Goal: Transaction & Acquisition: Register for event/course

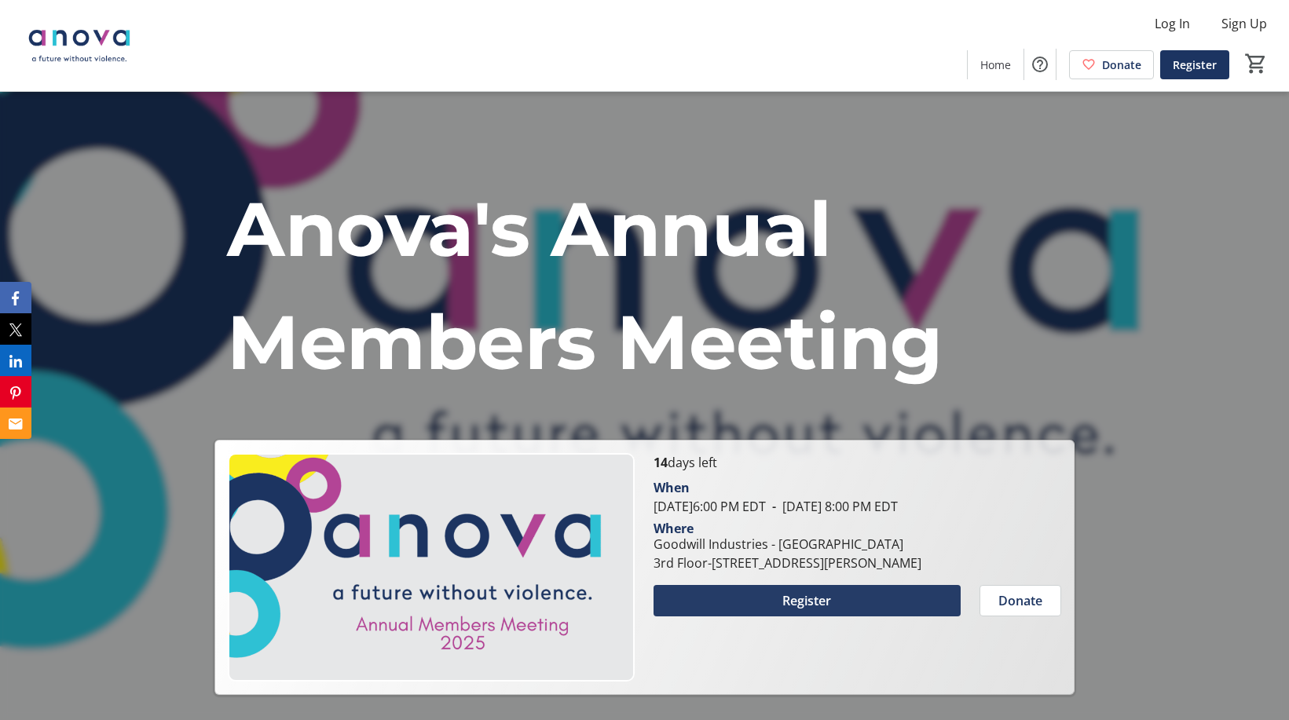
click at [803, 610] on span "Register" at bounding box center [806, 601] width 49 height 19
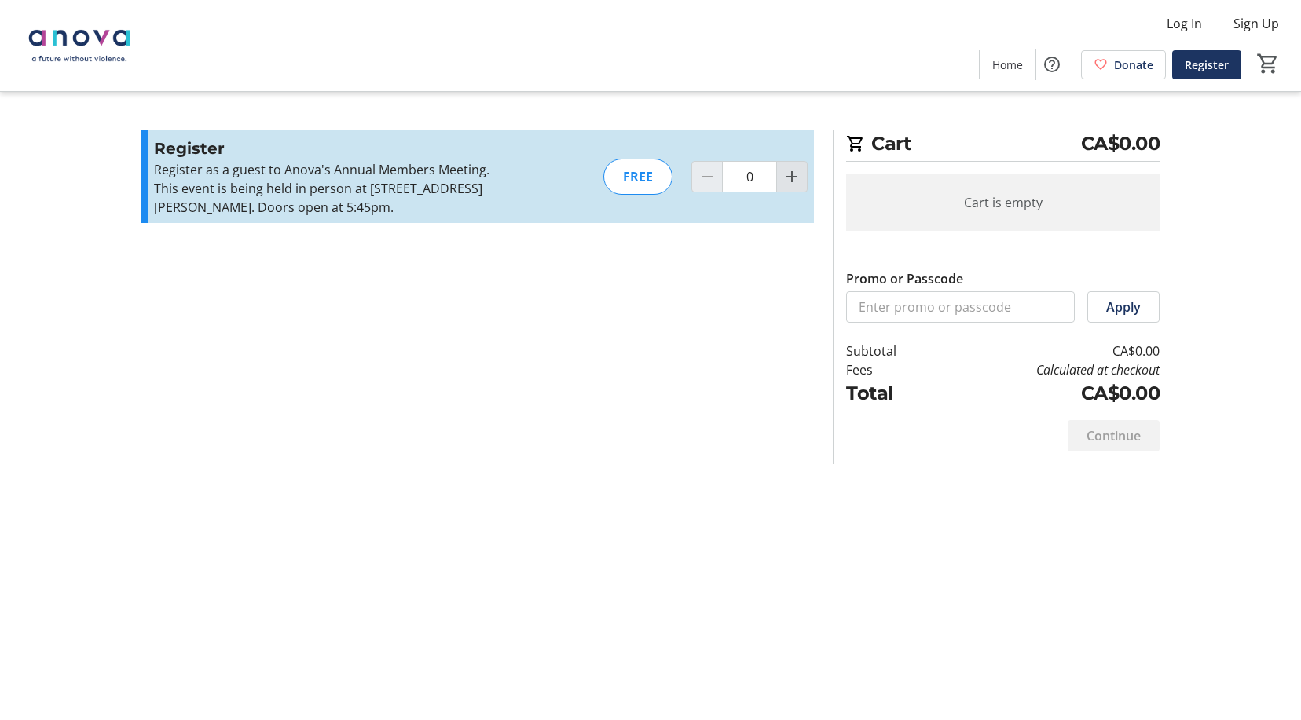
click at [793, 178] on mat-icon "Increment by one" at bounding box center [791, 176] width 19 height 19
type input "1"
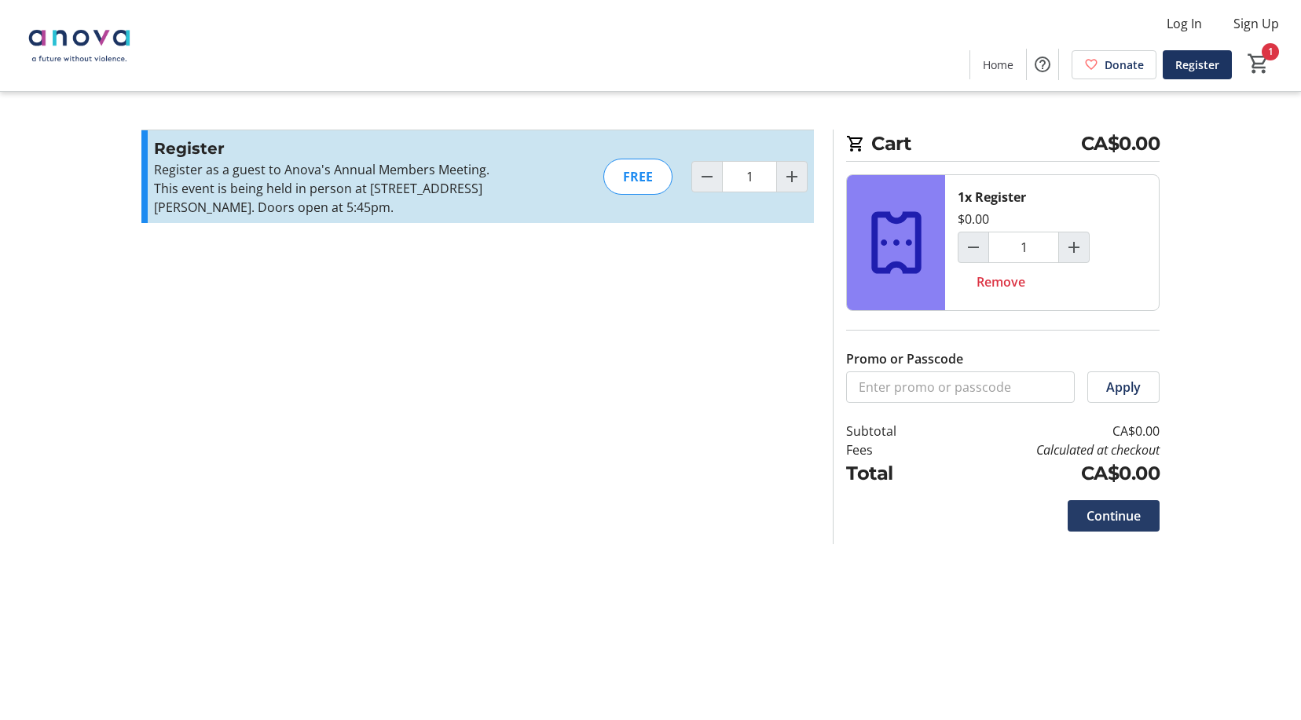
click at [1104, 516] on span "Continue" at bounding box center [1113, 516] width 54 height 19
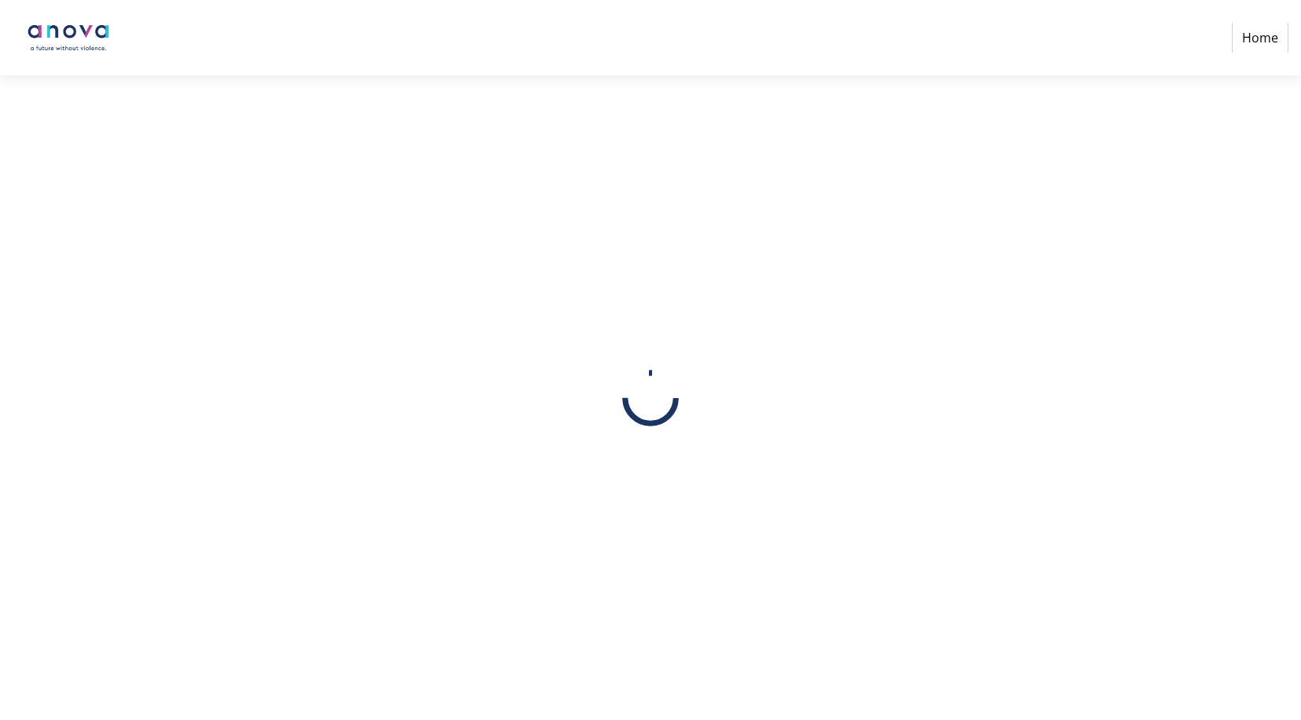
select select
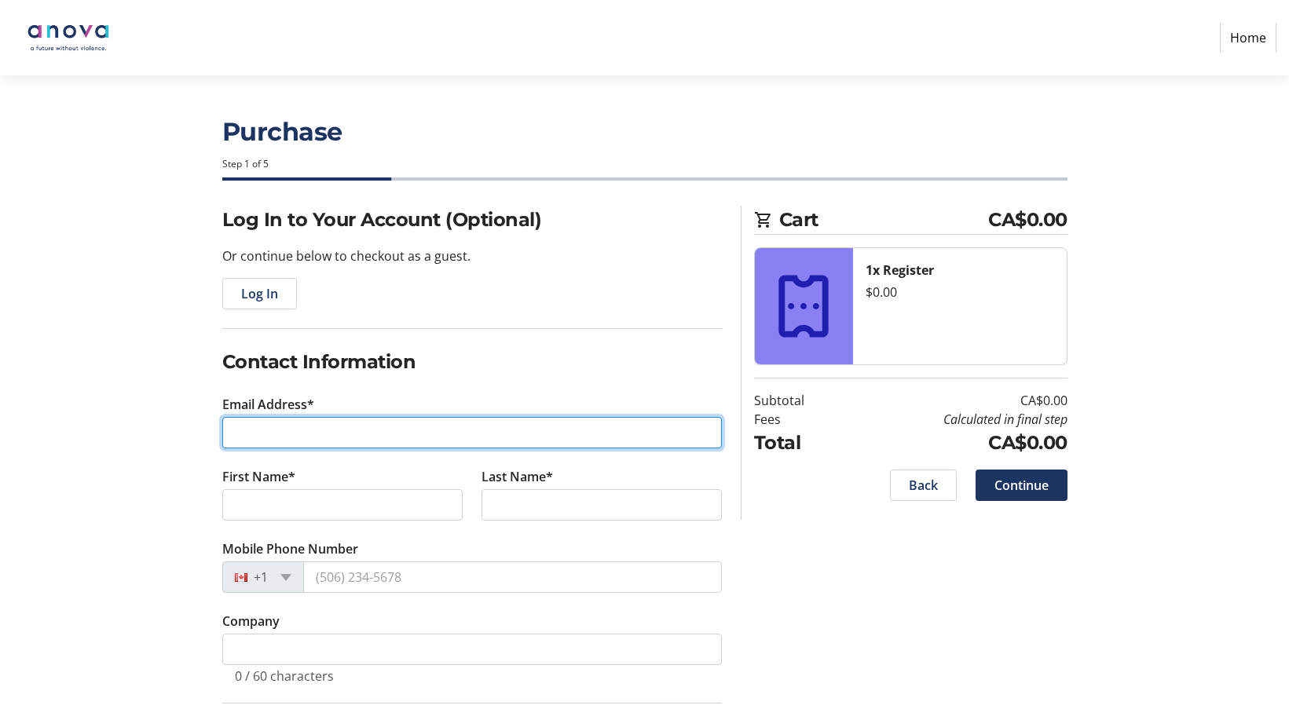
click at [293, 437] on input "Email Address*" at bounding box center [472, 432] width 500 height 31
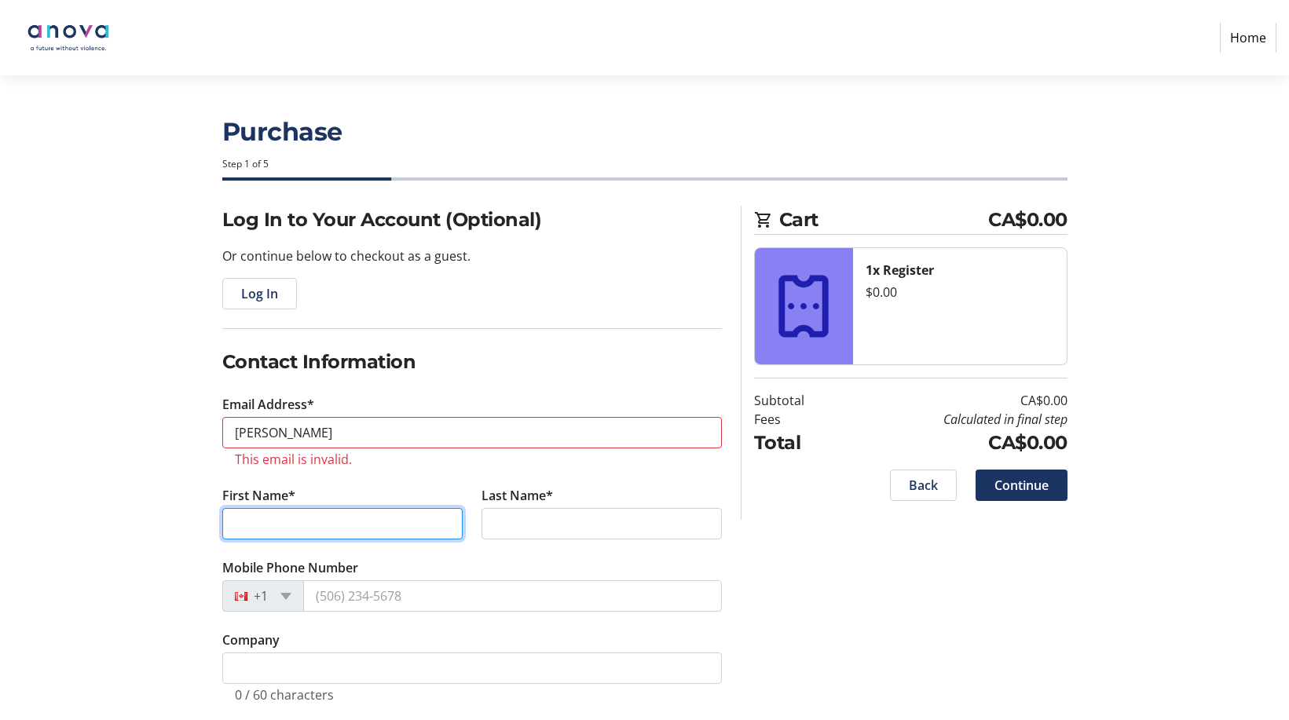
click at [236, 496] on tr-form-field "First Name*" at bounding box center [342, 522] width 259 height 72
click at [507, 548] on tr-form-field "Last Name*" at bounding box center [601, 522] width 259 height 72
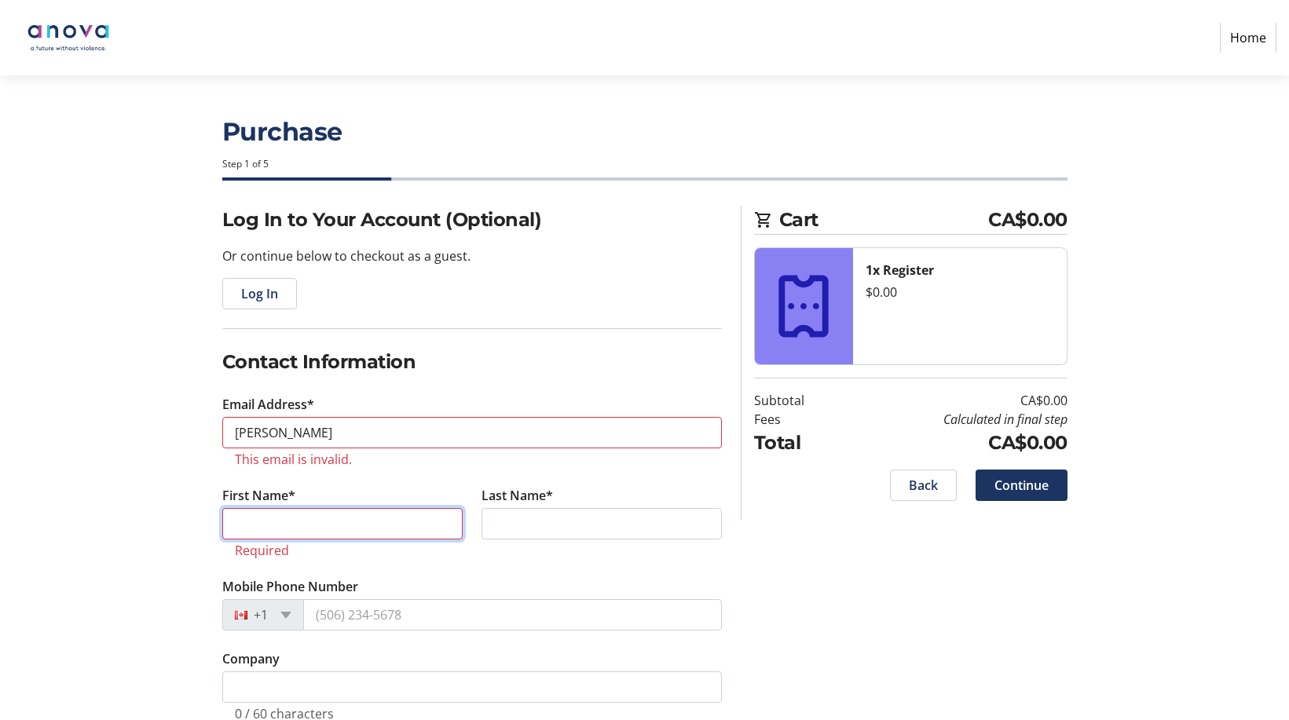
click at [372, 524] on input "First Name*" at bounding box center [342, 523] width 240 height 31
click at [383, 523] on input "First Name*" at bounding box center [342, 523] width 240 height 31
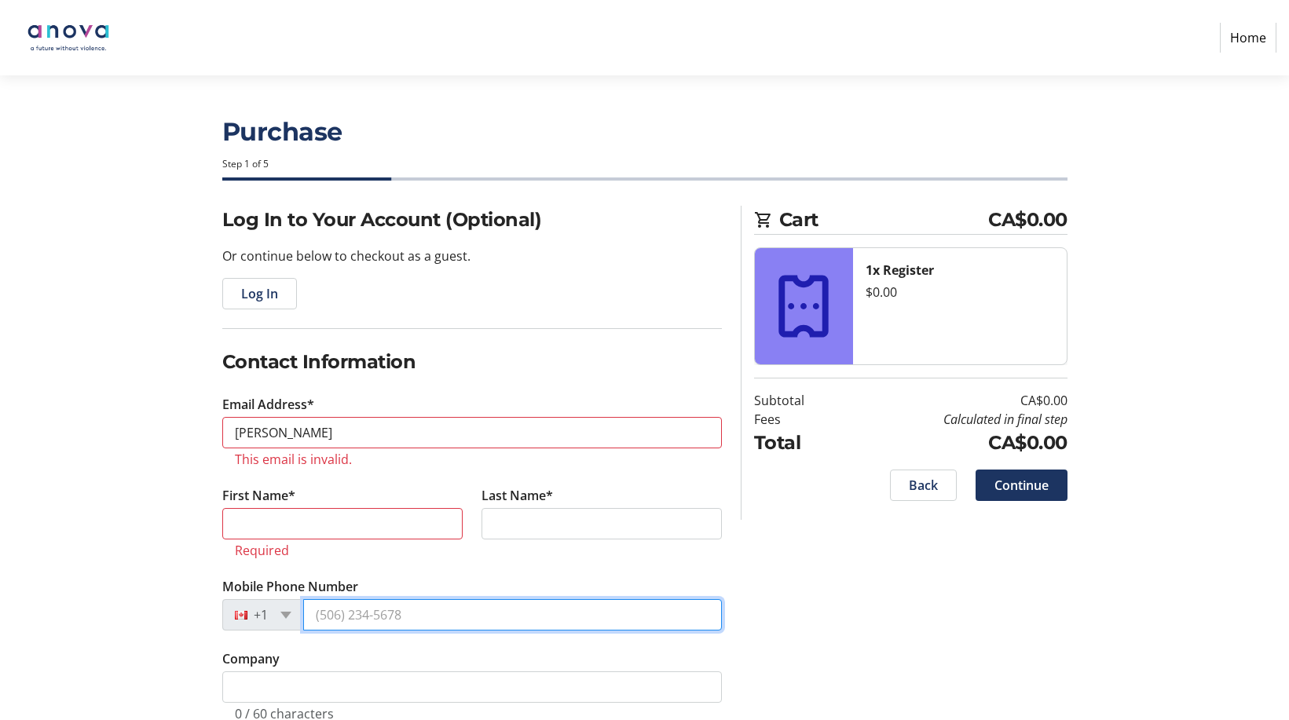
click at [629, 605] on input "Mobile Phone Number" at bounding box center [512, 614] width 419 height 31
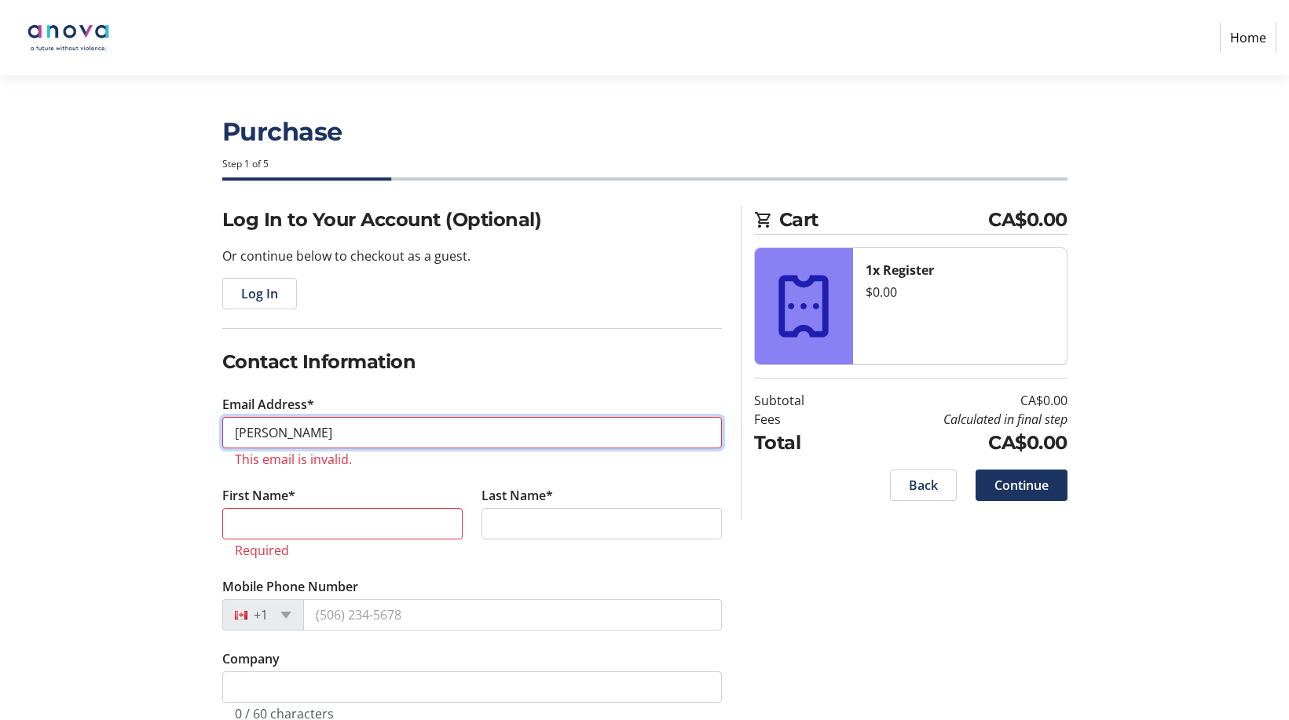
click at [321, 434] on input "[PERSON_NAME]" at bounding box center [472, 432] width 500 height 31
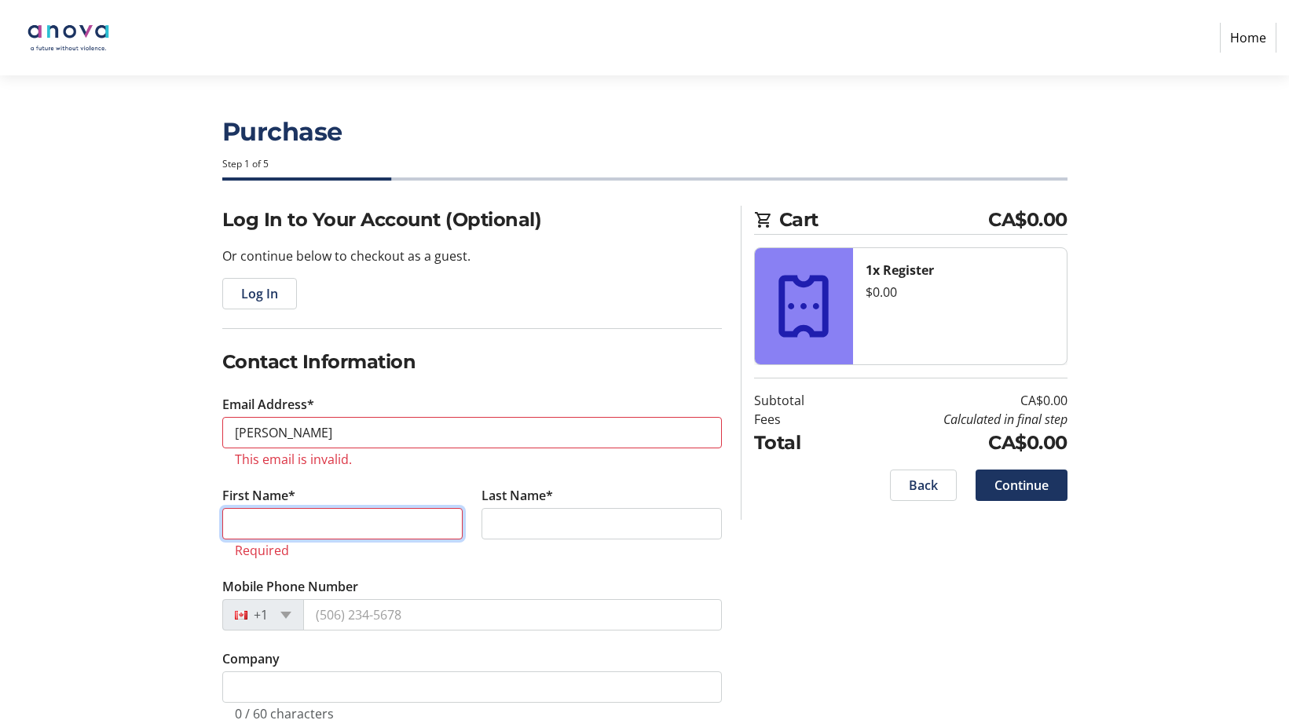
click at [236, 514] on input "First Name*" at bounding box center [342, 523] width 240 height 31
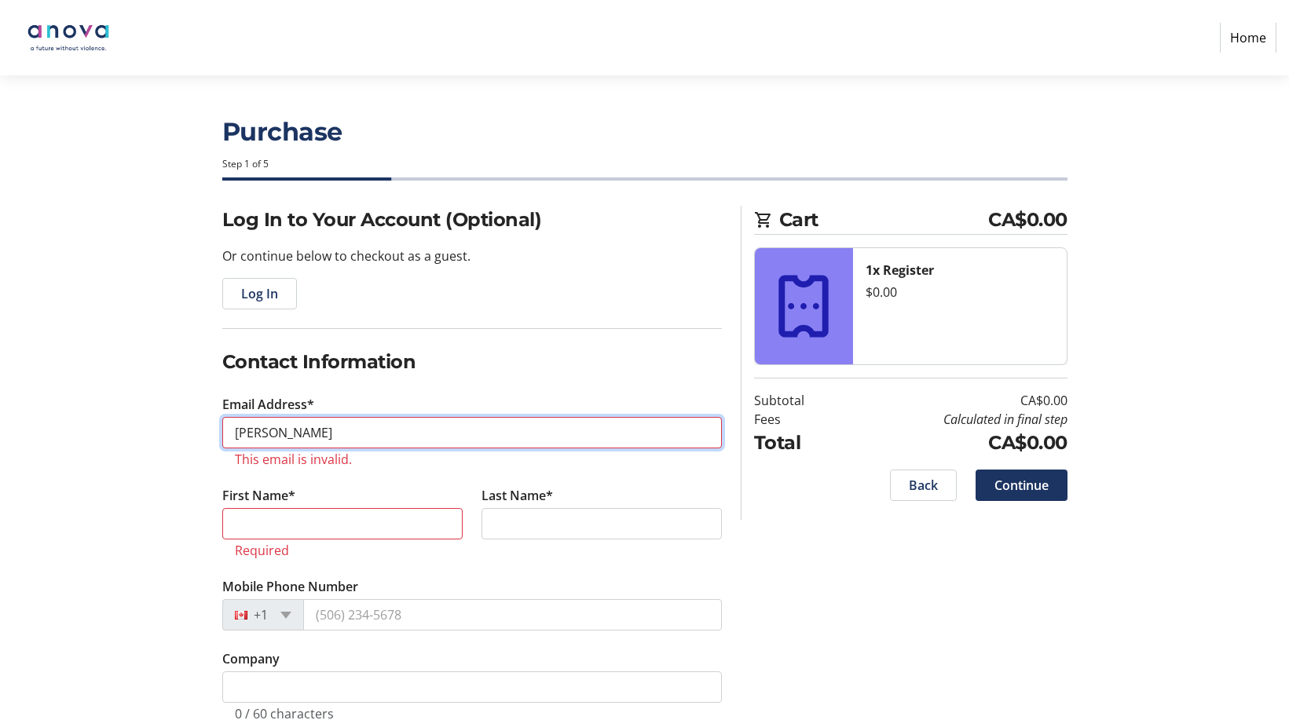
click at [244, 432] on input "[PERSON_NAME]" at bounding box center [472, 432] width 500 height 31
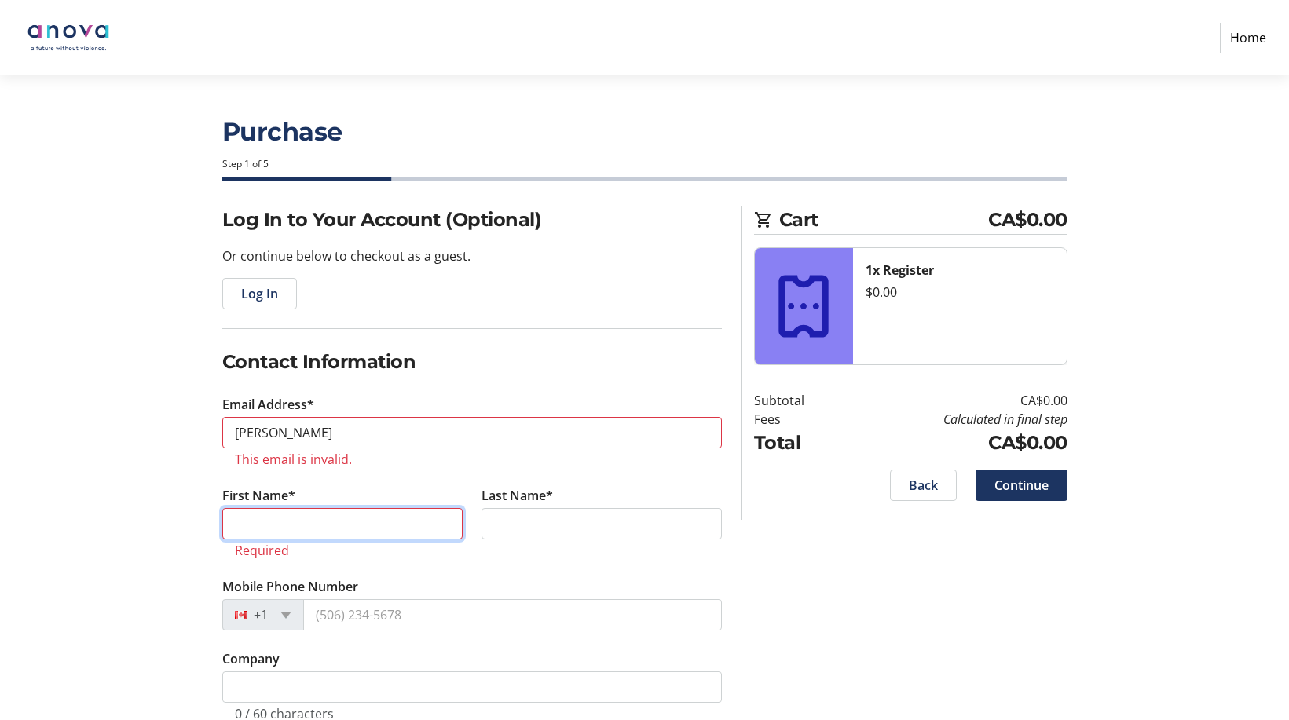
click at [238, 518] on input "First Name*" at bounding box center [342, 523] width 240 height 31
click at [631, 548] on tr-form-field "Last Name*" at bounding box center [601, 531] width 259 height 91
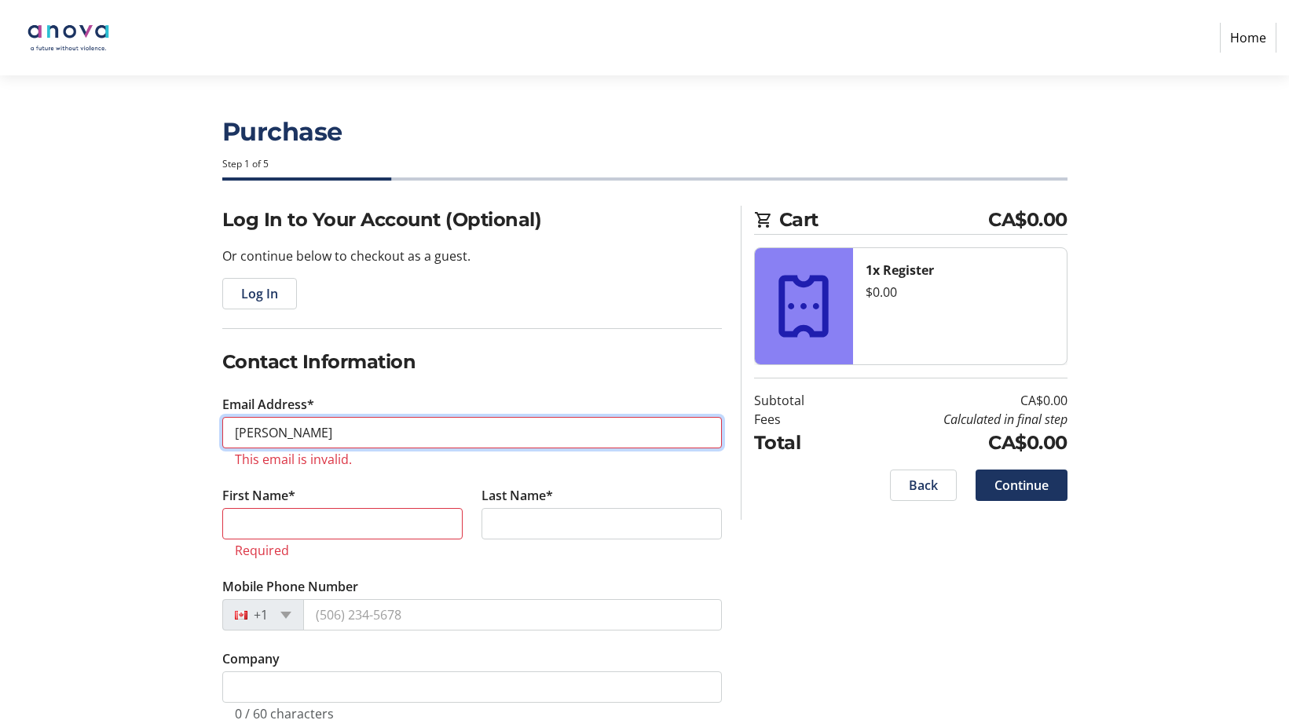
click at [306, 428] on input "[PERSON_NAME]" at bounding box center [472, 432] width 500 height 31
click at [530, 581] on tr-form-field "Mobile Phone Number +1" at bounding box center [472, 613] width 500 height 72
drag, startPoint x: 346, startPoint y: 430, endPoint x: 190, endPoint y: 435, distance: 155.6
click at [190, 435] on div "Log In to Your Account (Optional) Or continue below to checkout as a guest. Log…" at bounding box center [644, 616] width 1037 height 820
type input "[PERSON_NAME]"
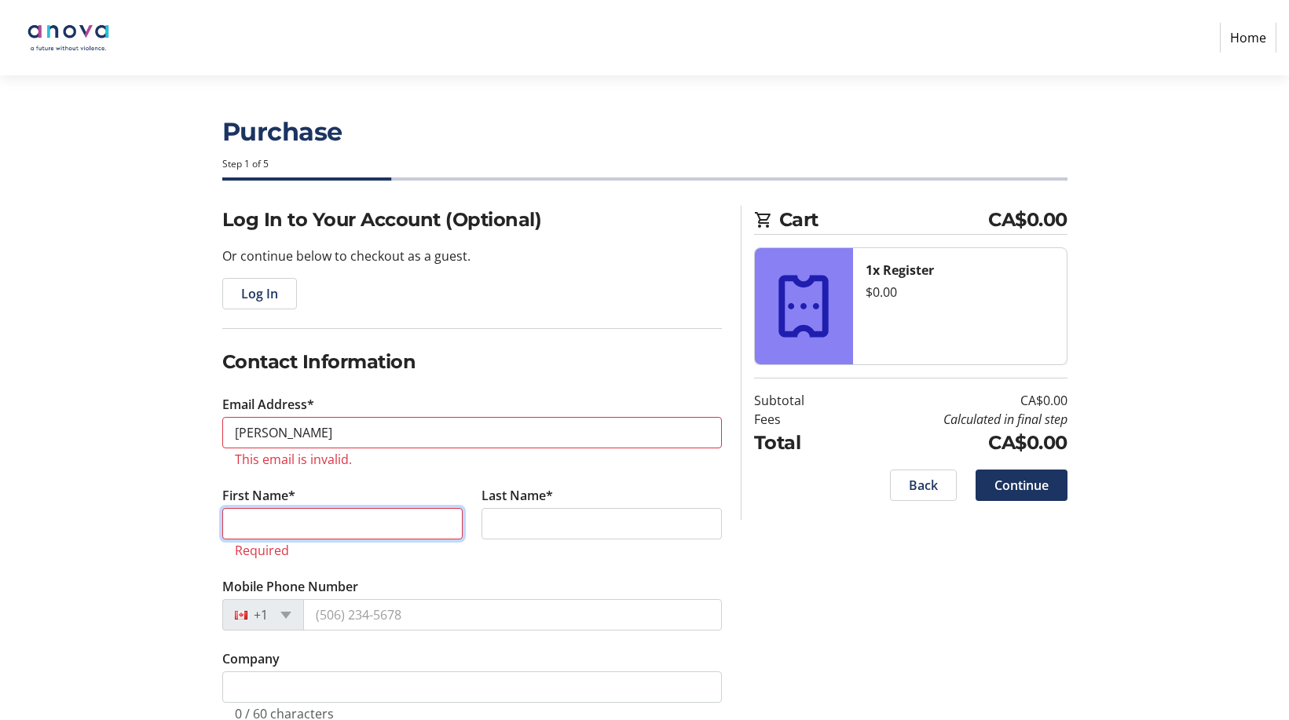
click at [236, 515] on input "First Name*" at bounding box center [342, 523] width 240 height 31
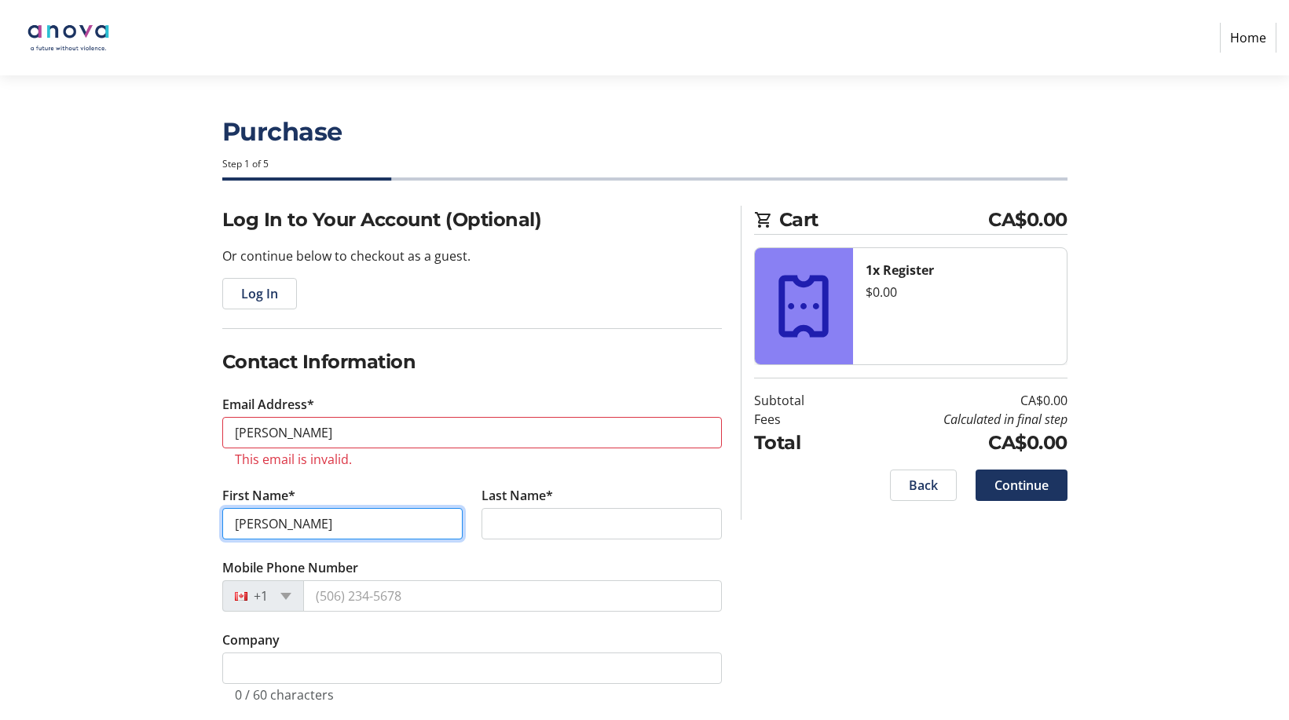
type input "[PERSON_NAME]"
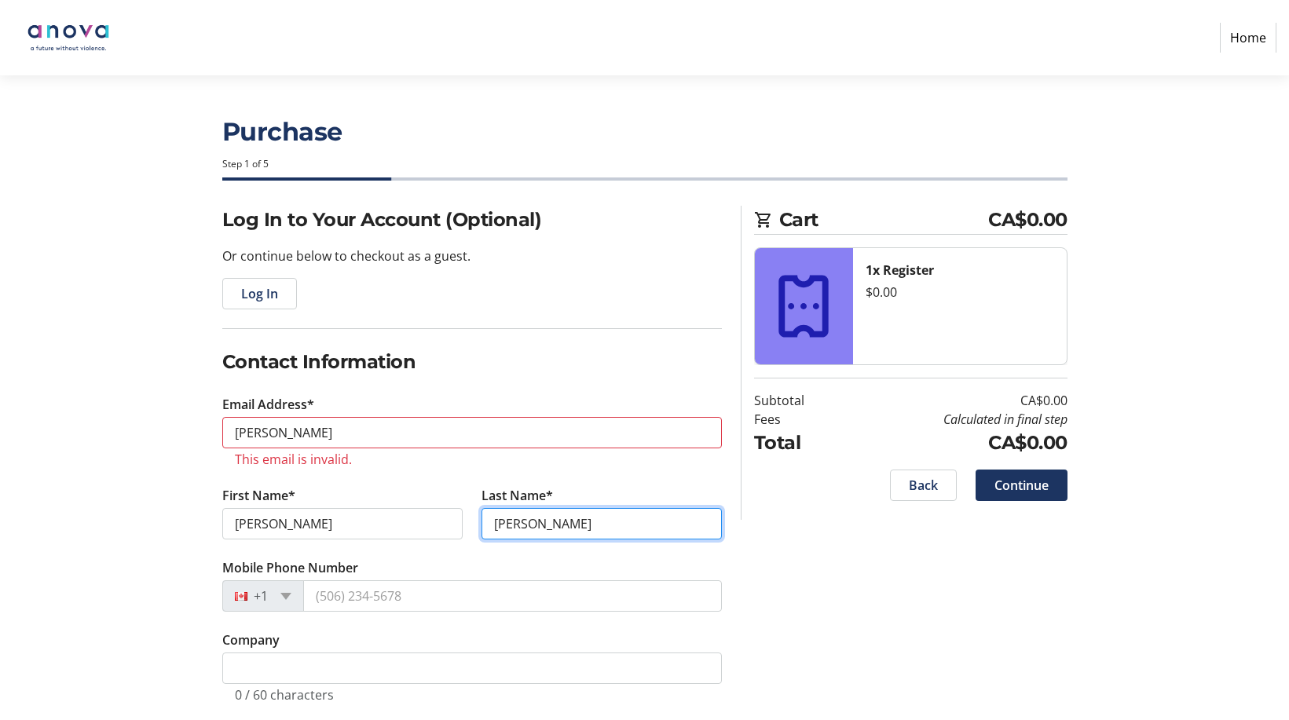
type input "[PERSON_NAME]"
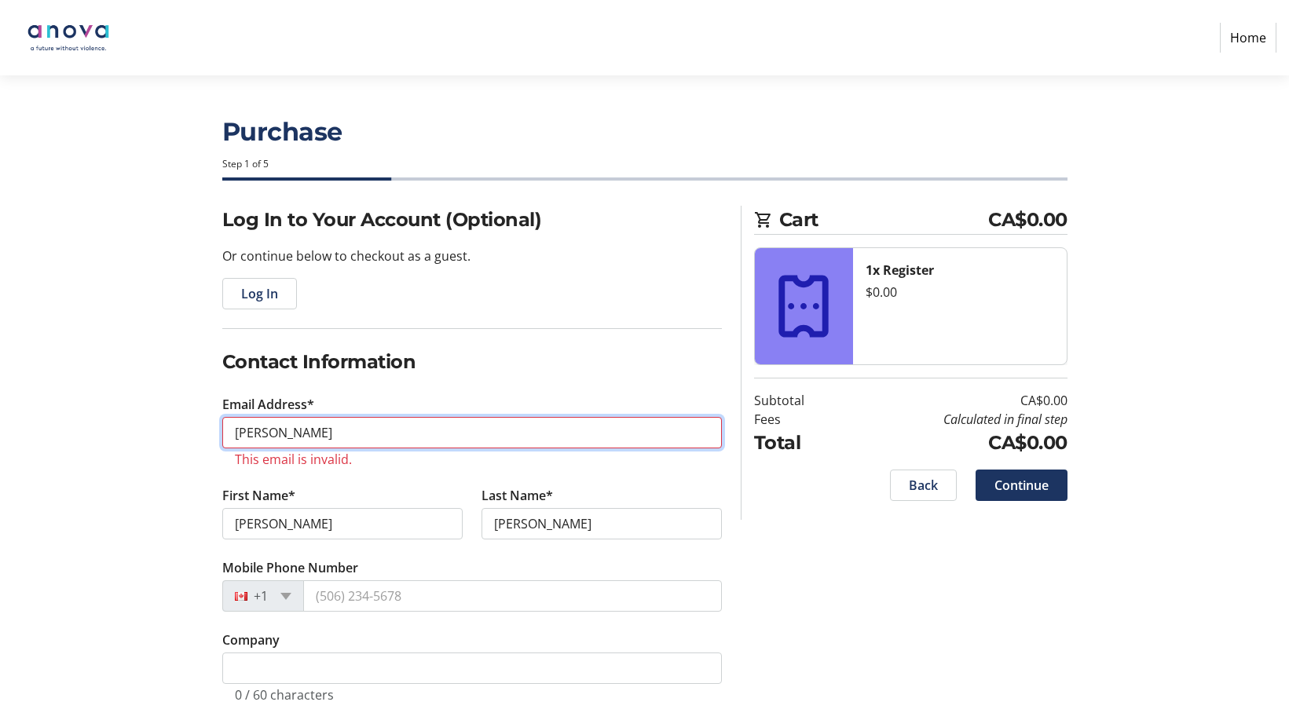
click at [284, 430] on input "[PERSON_NAME]" at bounding box center [472, 432] width 500 height 31
click at [833, 537] on div "Log In to Your Account (Optional) Or continue below to checkout as a guest. Log…" at bounding box center [644, 606] width 1037 height 801
click at [338, 428] on input "[PERSON_NAME]" at bounding box center [472, 432] width 500 height 31
drag, startPoint x: 364, startPoint y: 431, endPoint x: 171, endPoint y: 431, distance: 192.5
click at [171, 431] on div "Log In to Your Account (Optional) Or continue below to checkout as a guest. Log…" at bounding box center [644, 606] width 1037 height 801
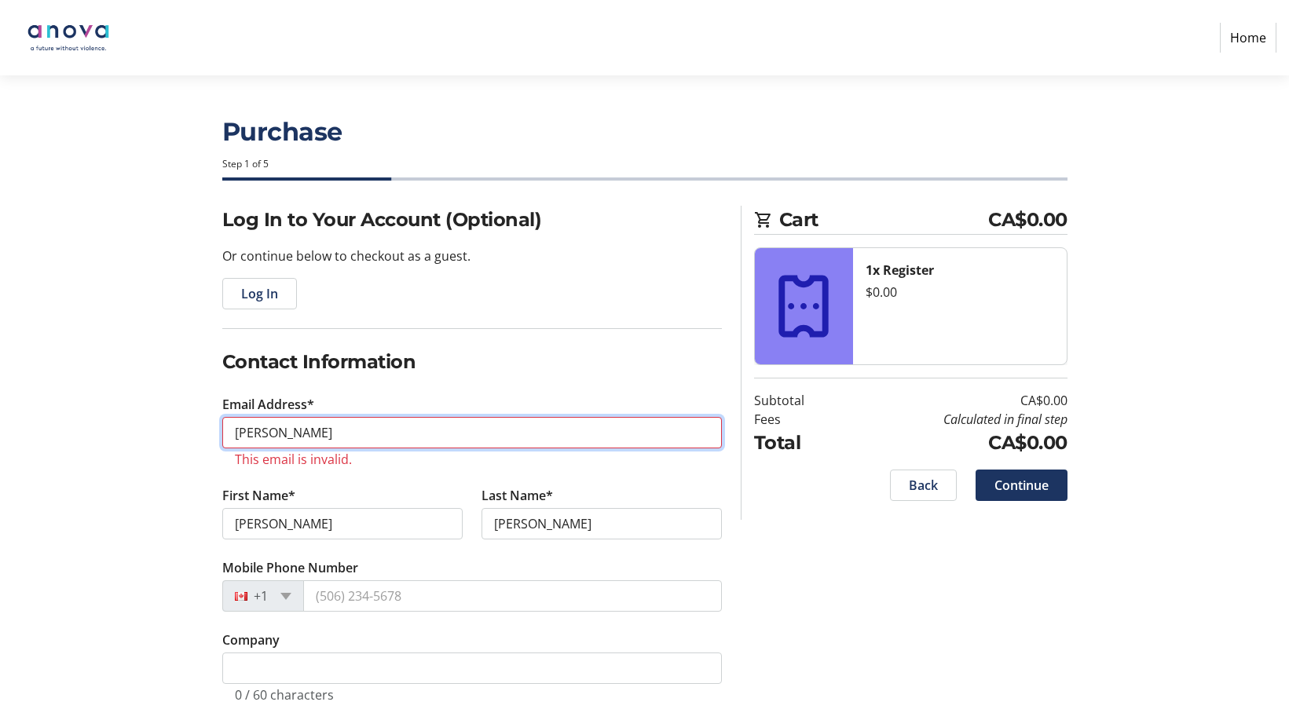
type input "[PERSON_NAME][EMAIL_ADDRESS][DOMAIN_NAME]"
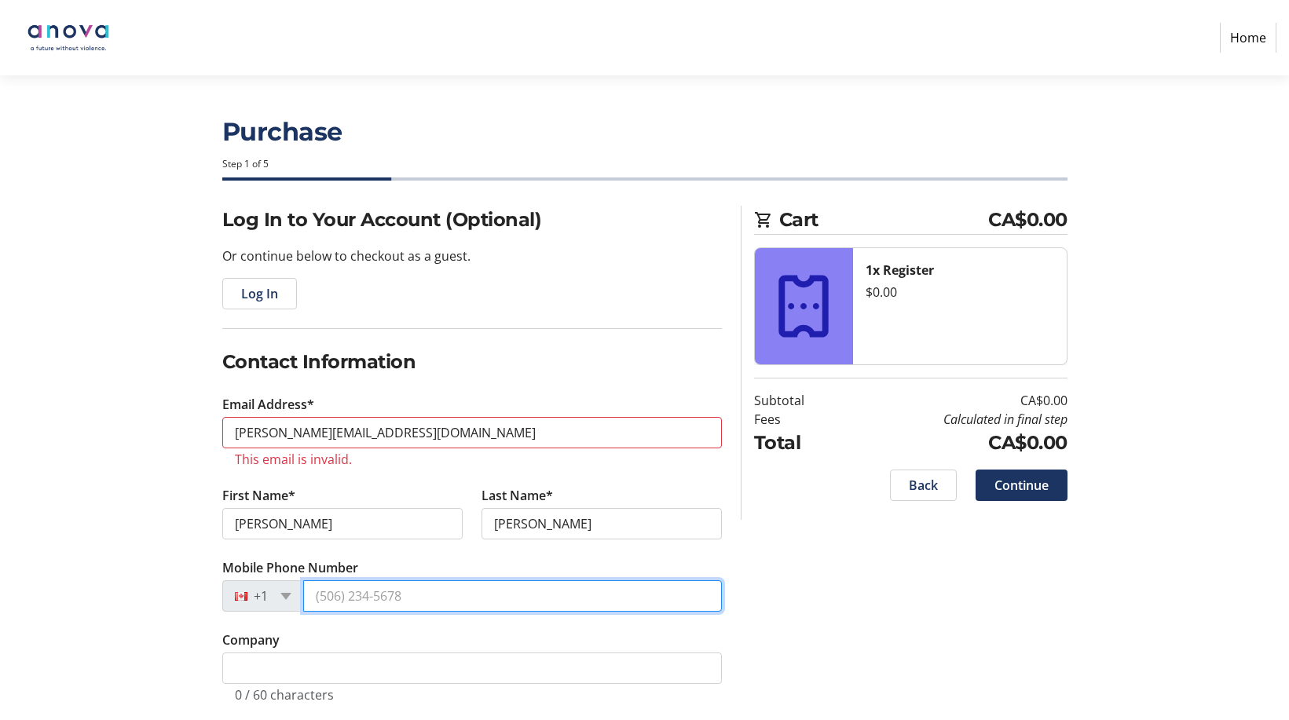
type input "[PHONE_NUMBER]"
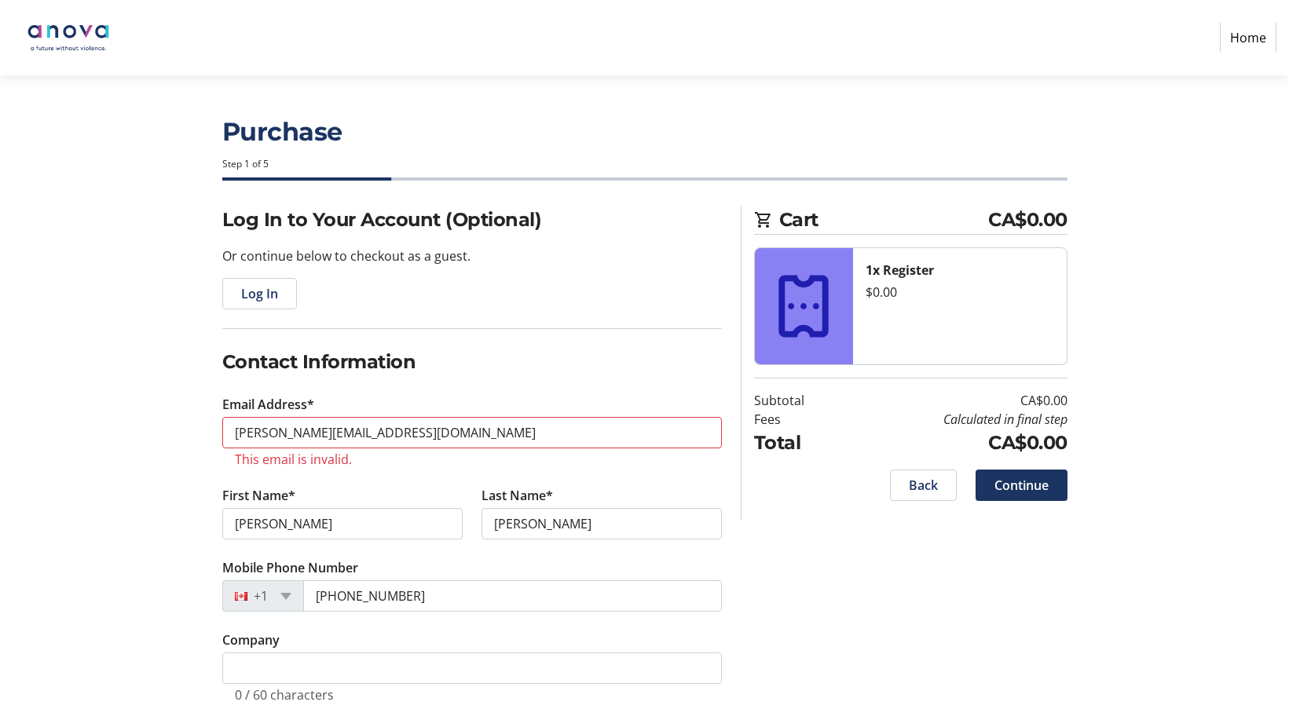
select select "CA"
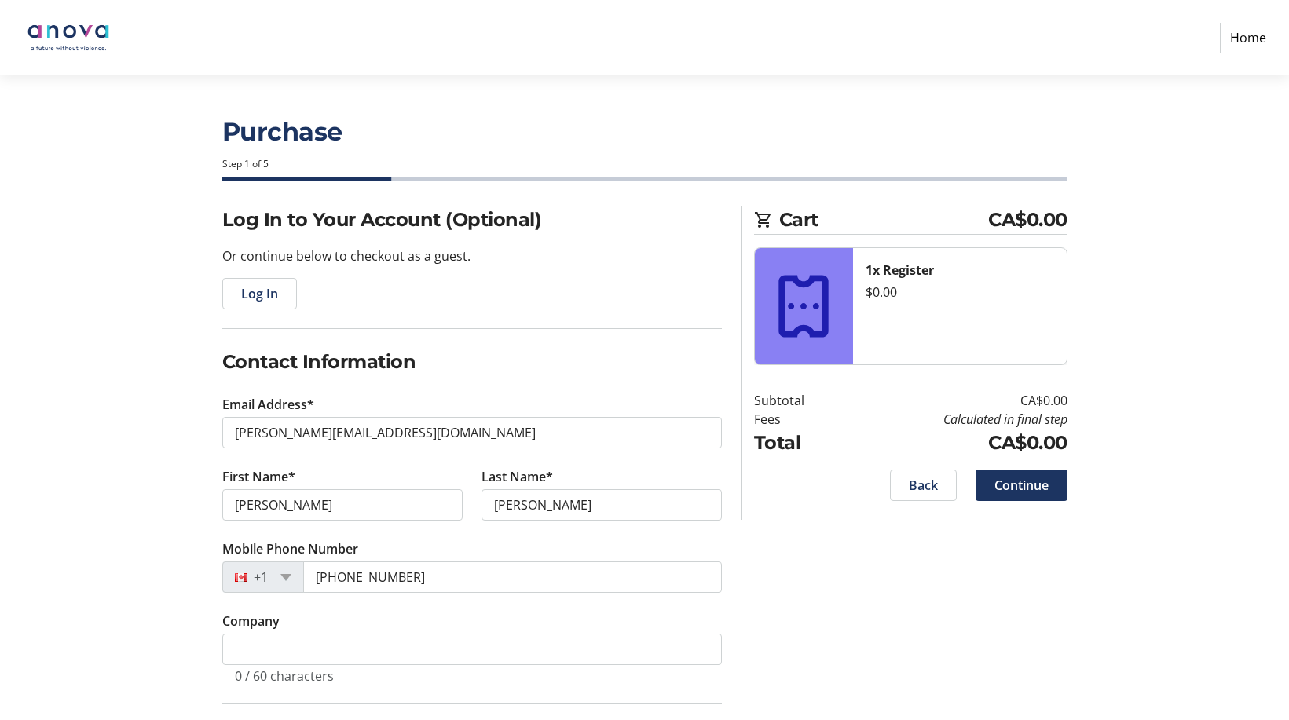
click at [595, 551] on tr-form-field "Mobile Phone Number [PHONE_NUMBER]" at bounding box center [472, 576] width 500 height 72
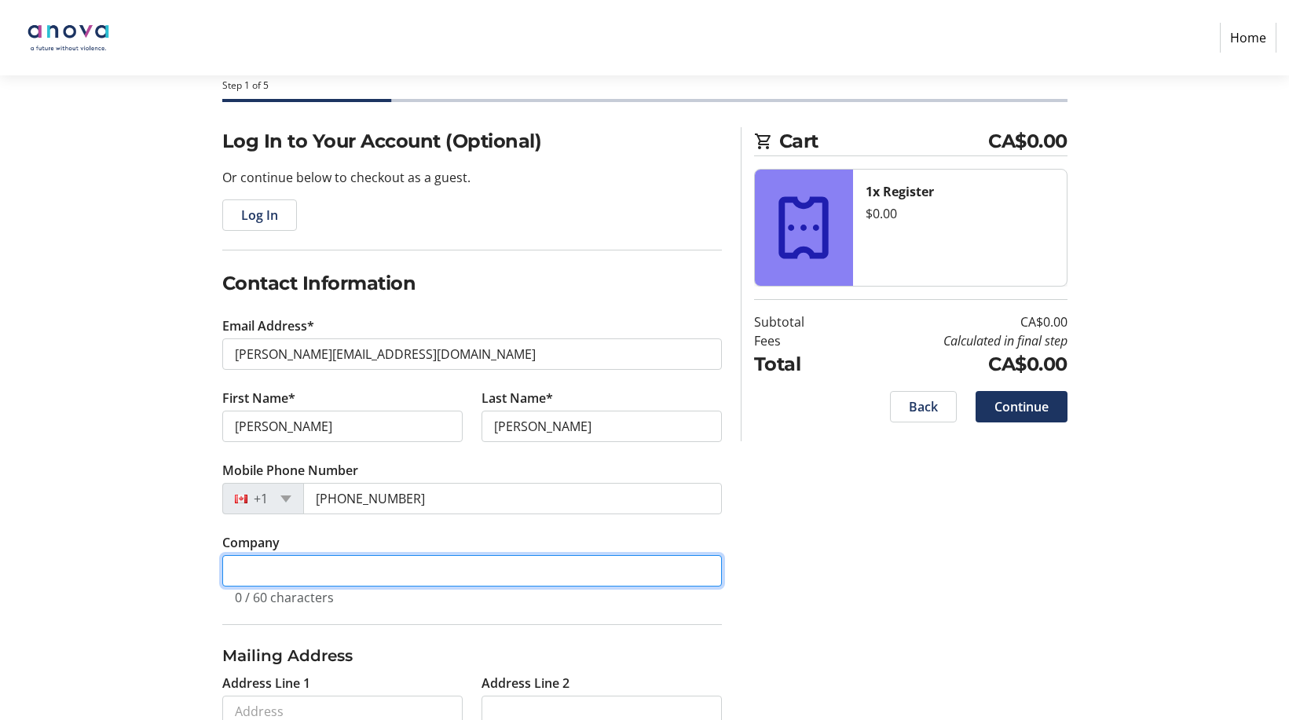
click at [395, 563] on input "Company" at bounding box center [472, 570] width 500 height 31
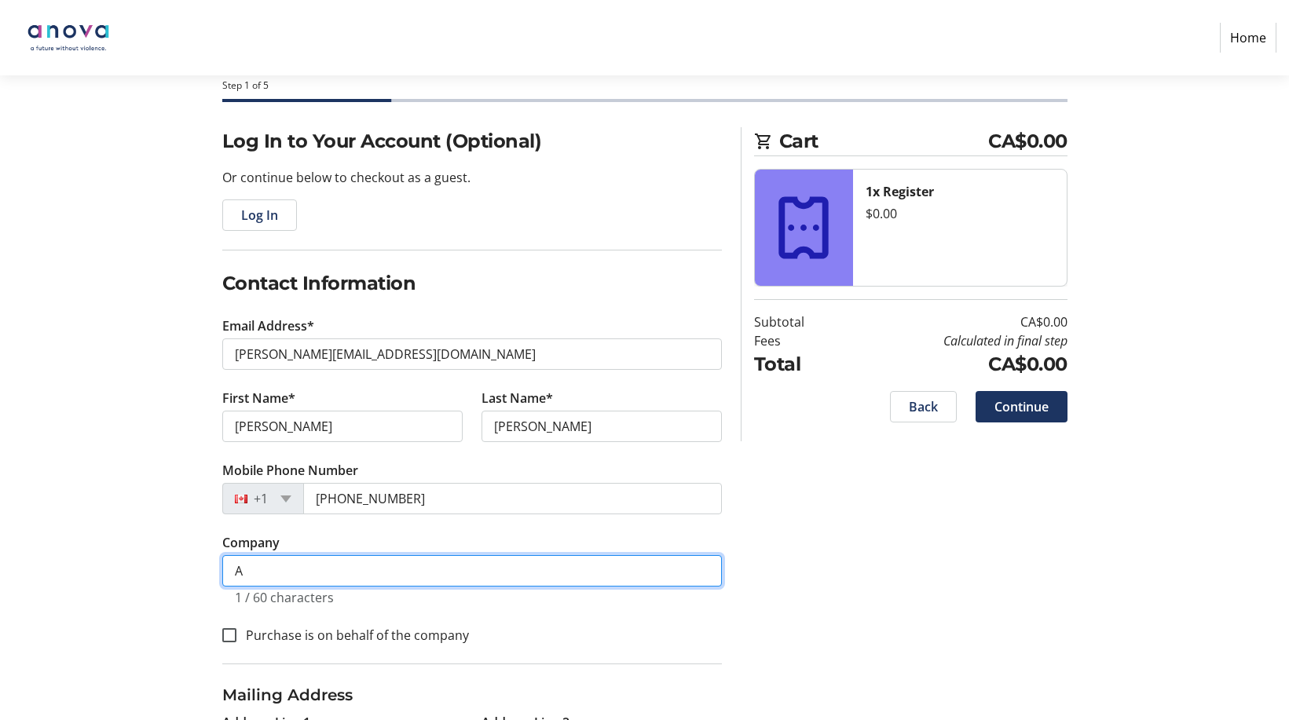
type input "A"
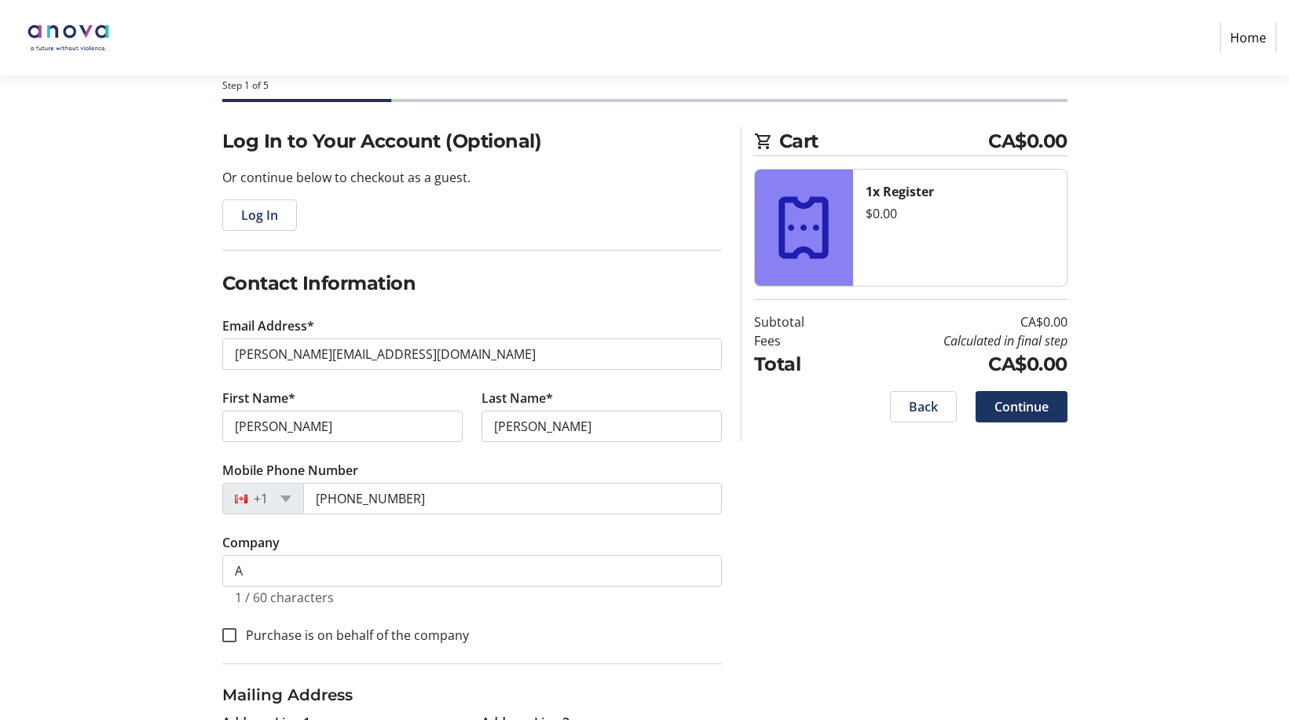
click at [807, 606] on div "Log In to Your Account (Optional) Or continue below to checkout as a guest. Log…" at bounding box center [644, 538] width 1037 height 822
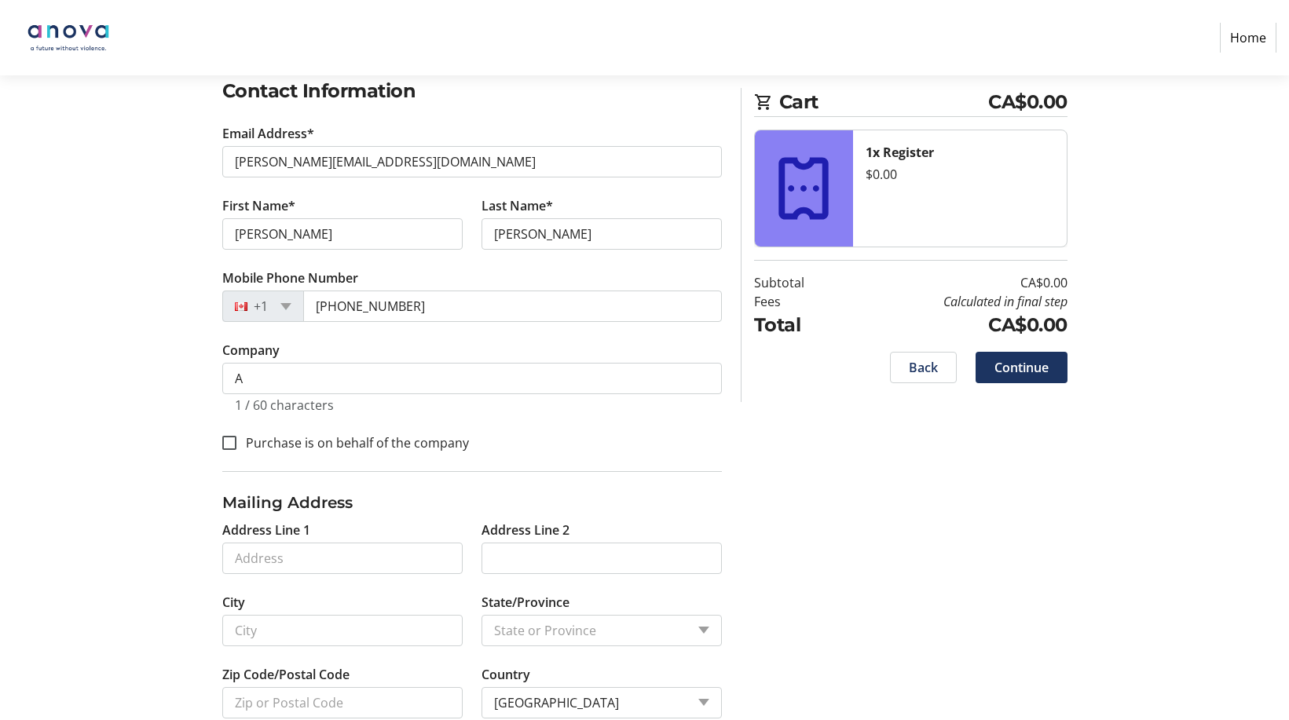
scroll to position [307, 0]
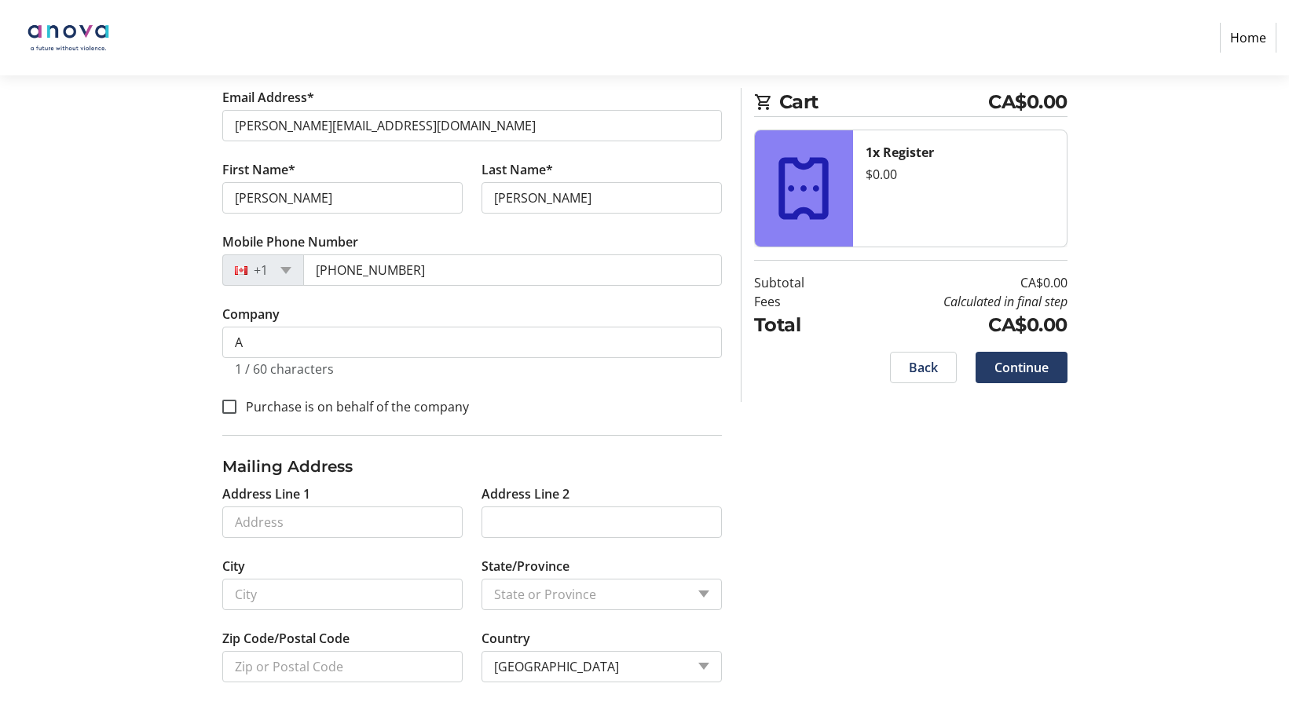
click at [1013, 368] on span "Continue" at bounding box center [1022, 367] width 54 height 19
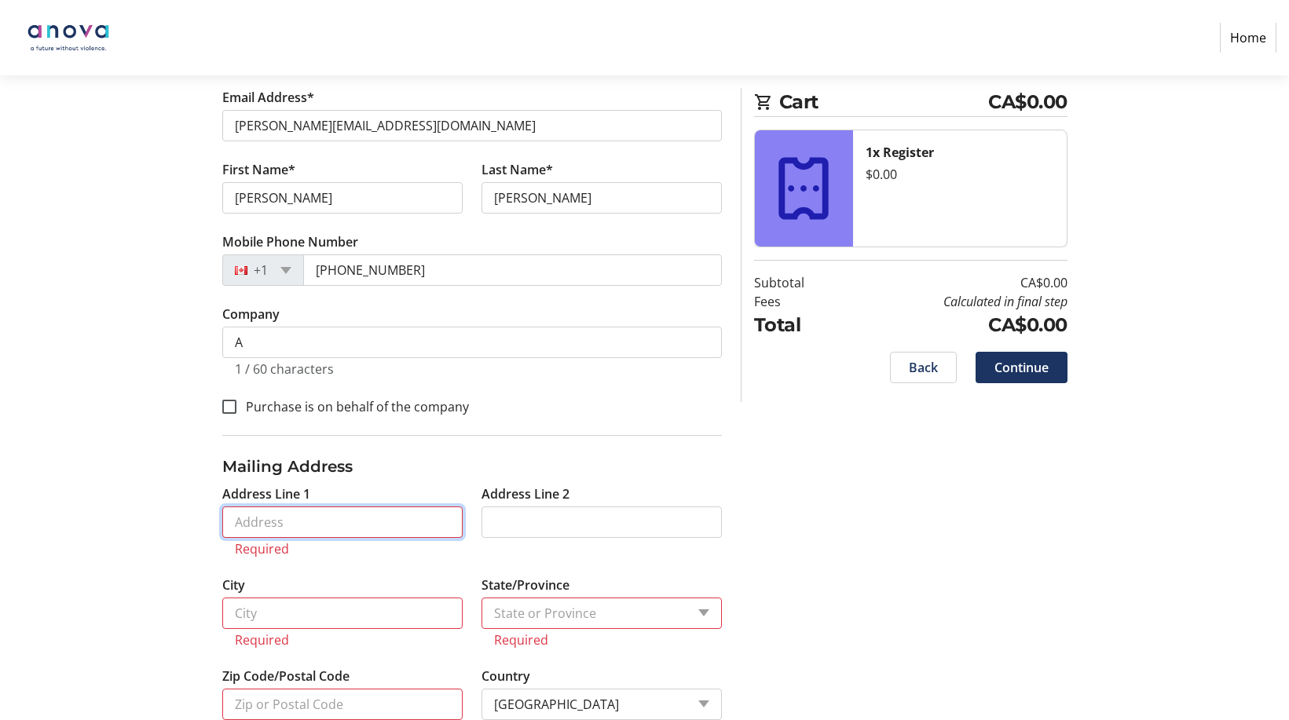
click at [346, 524] on input "Address Line 1" at bounding box center [342, 522] width 240 height 31
type input "[STREET_ADDRESS][PERSON_NAME]"
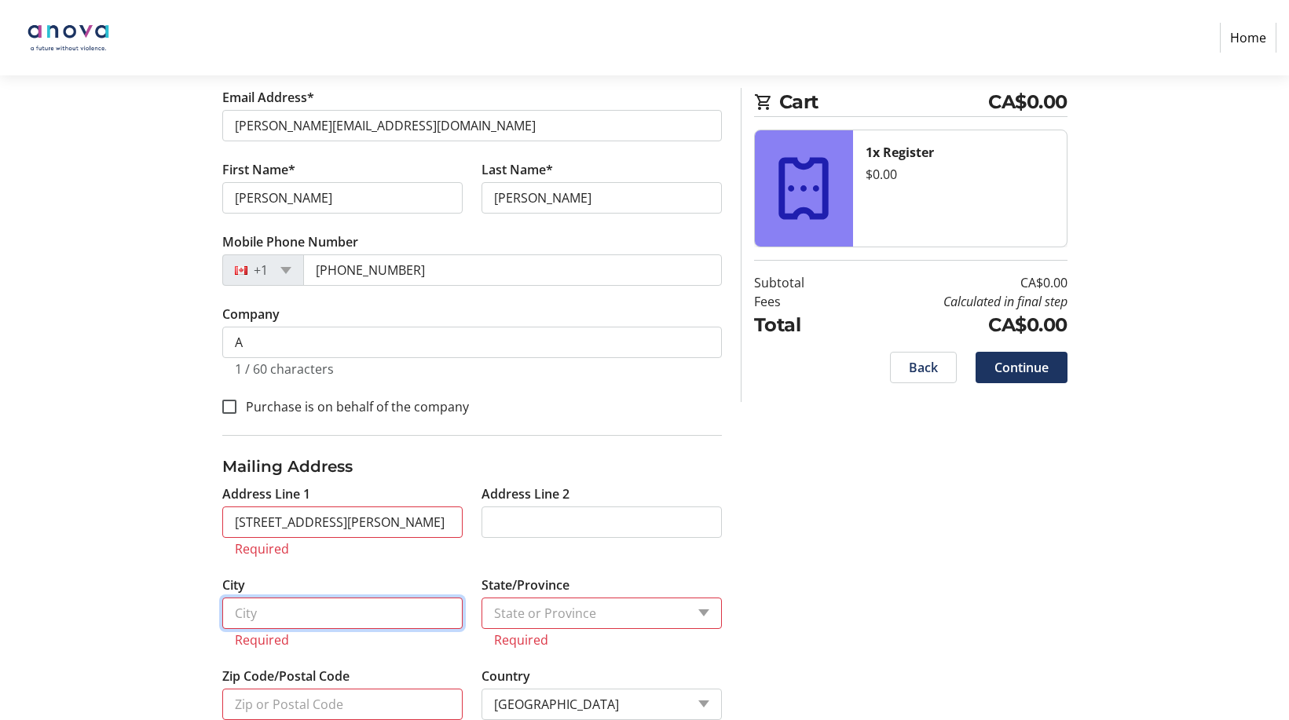
type input "[GEOGRAPHIC_DATA]"
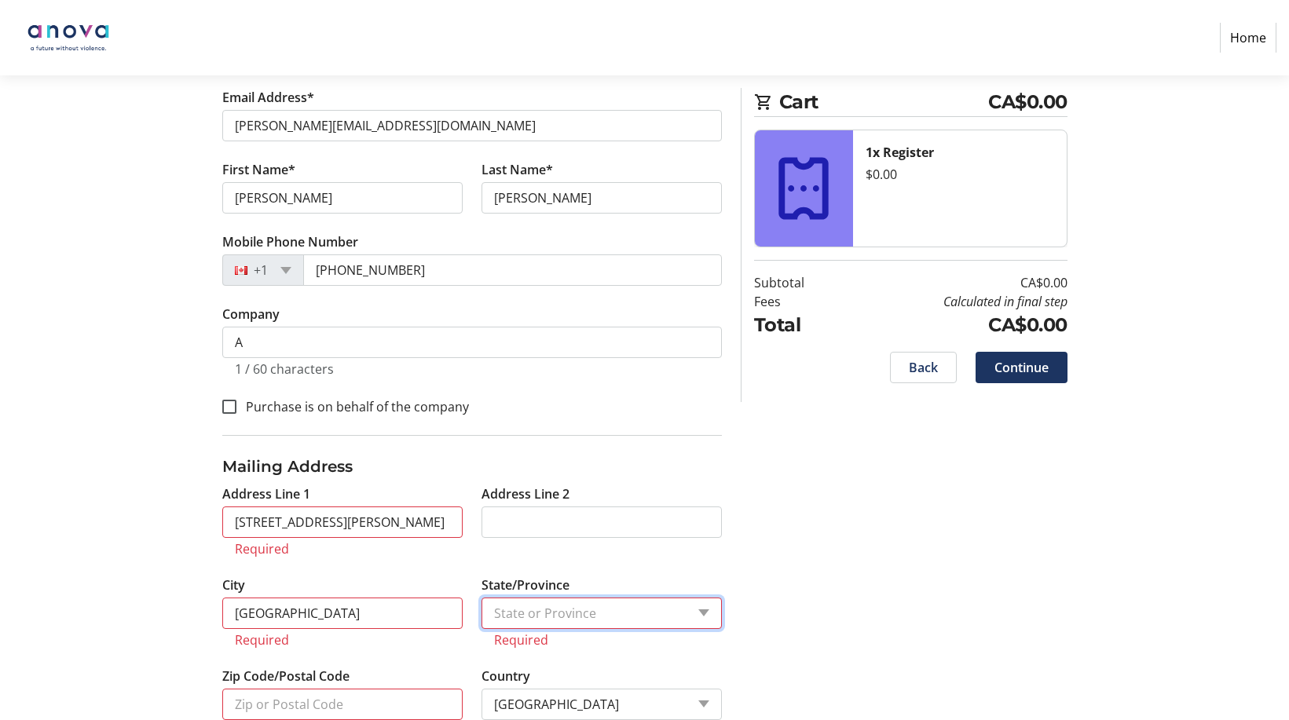
select select "ON"
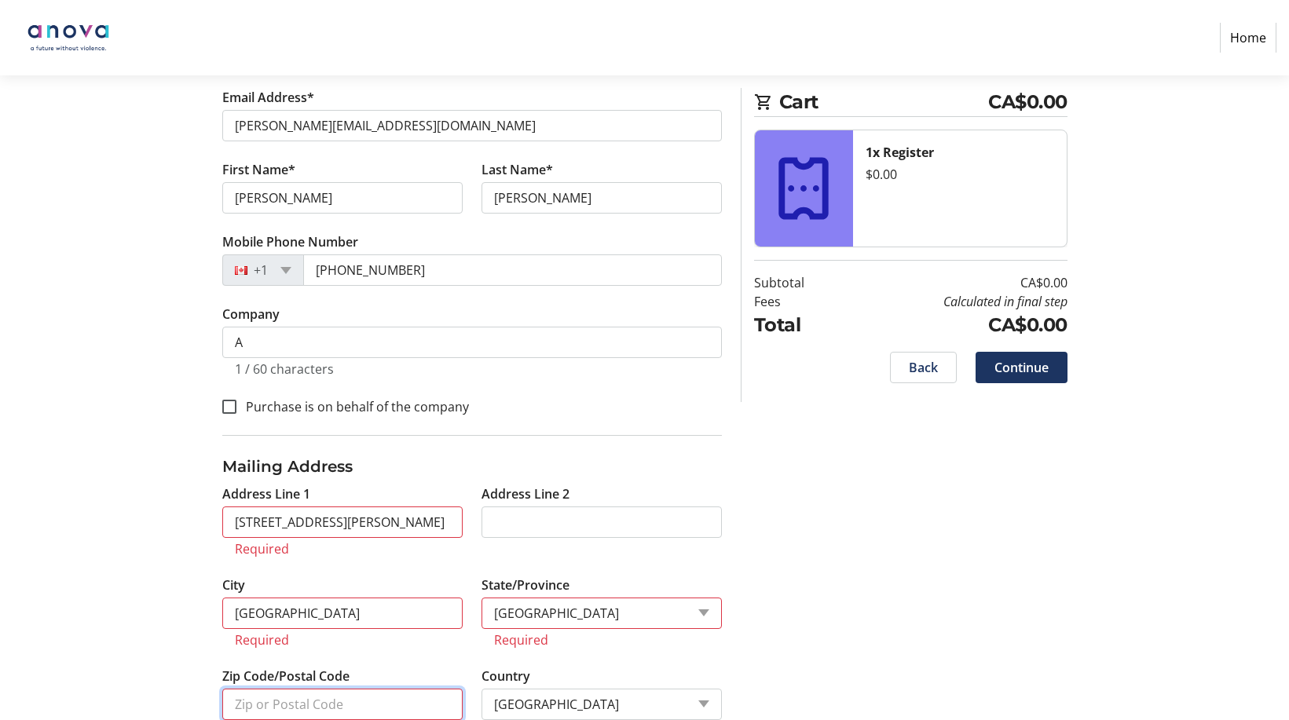
type input "N6B 1L1"
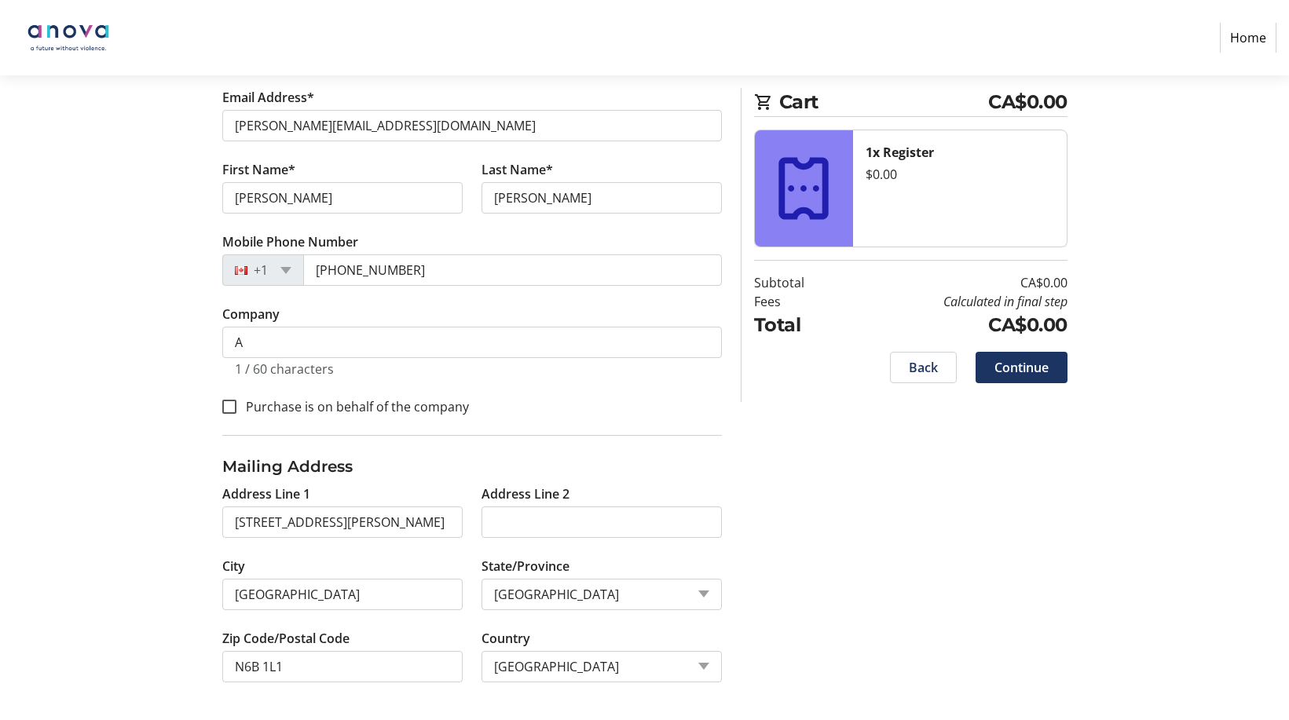
click at [815, 580] on div "Log In to Your Account (Optional) Or continue below to checkout as a guest. Log…" at bounding box center [644, 310] width 1037 height 822
click at [1016, 366] on span "Continue" at bounding box center [1022, 367] width 54 height 19
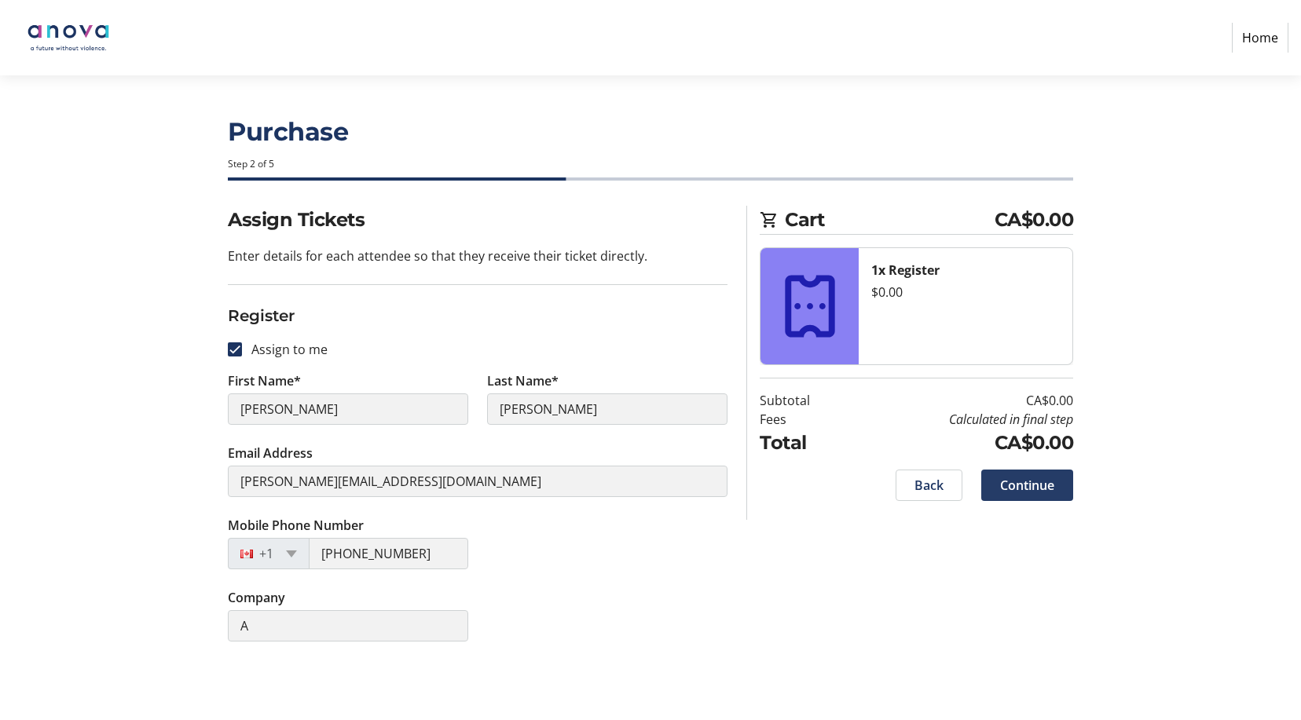
click at [1016, 485] on span "Continue" at bounding box center [1027, 485] width 54 height 19
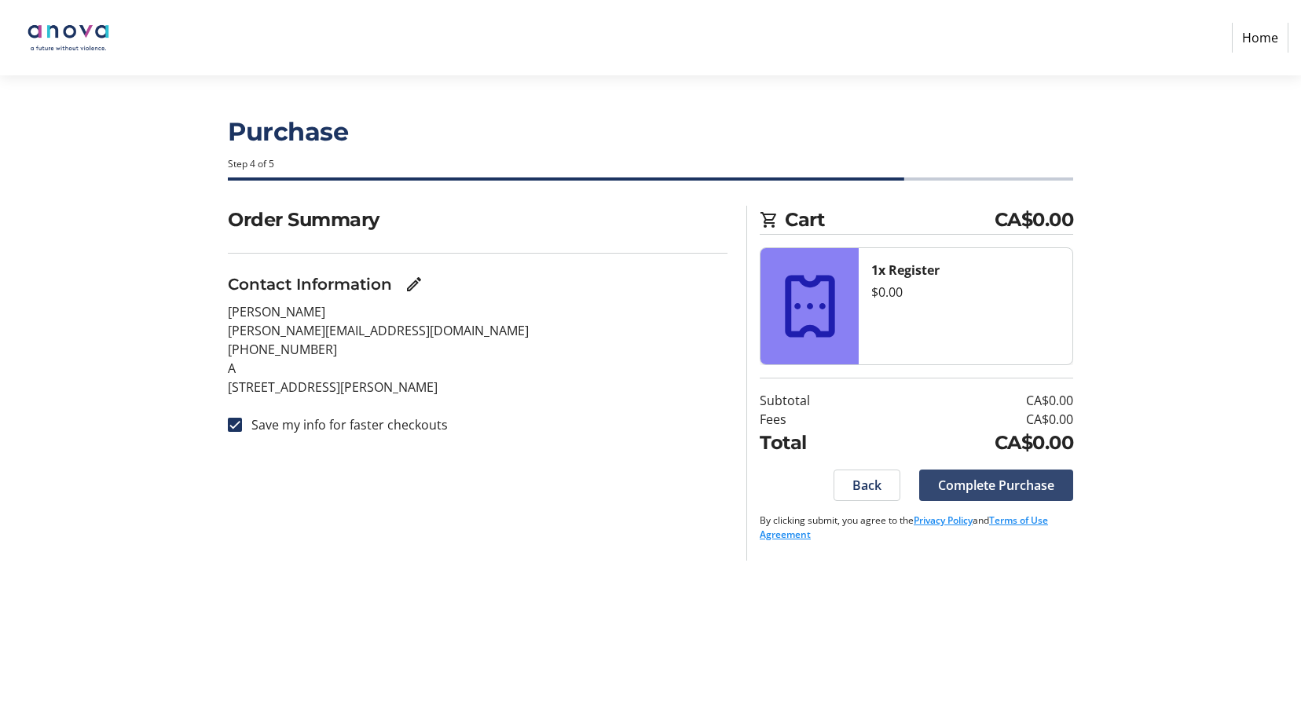
click at [1016, 485] on span "Complete Purchase" at bounding box center [996, 485] width 116 height 19
